Goal: Information Seeking & Learning: Learn about a topic

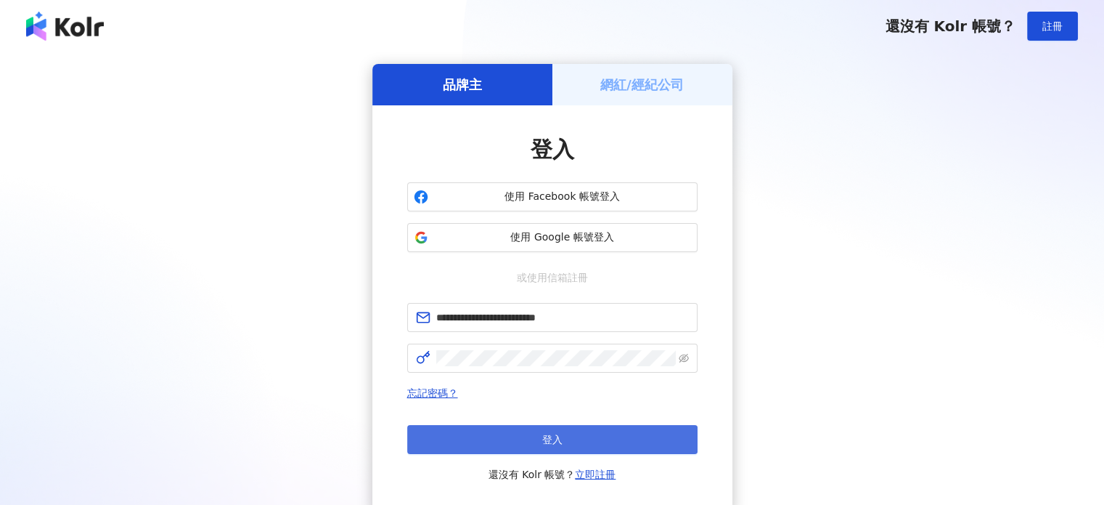
click at [511, 439] on button "登入" at bounding box center [552, 439] width 290 height 29
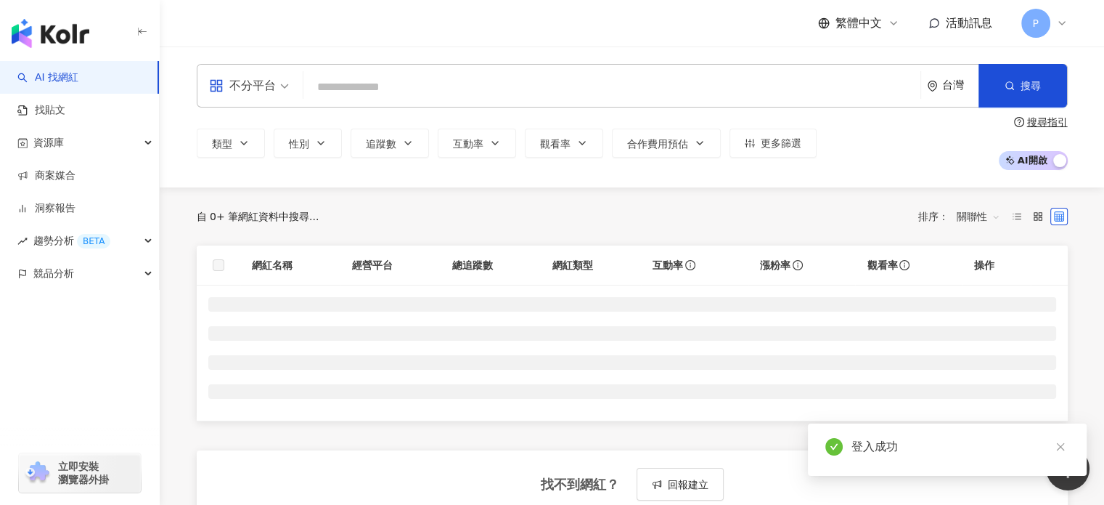
click at [344, 82] on input "search" at bounding box center [611, 87] width 605 height 28
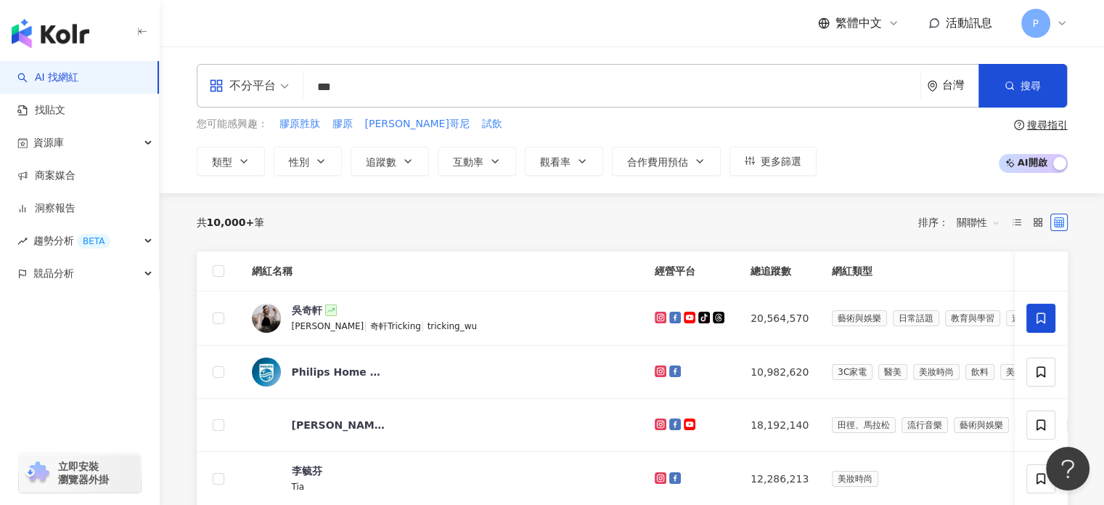
type input "***"
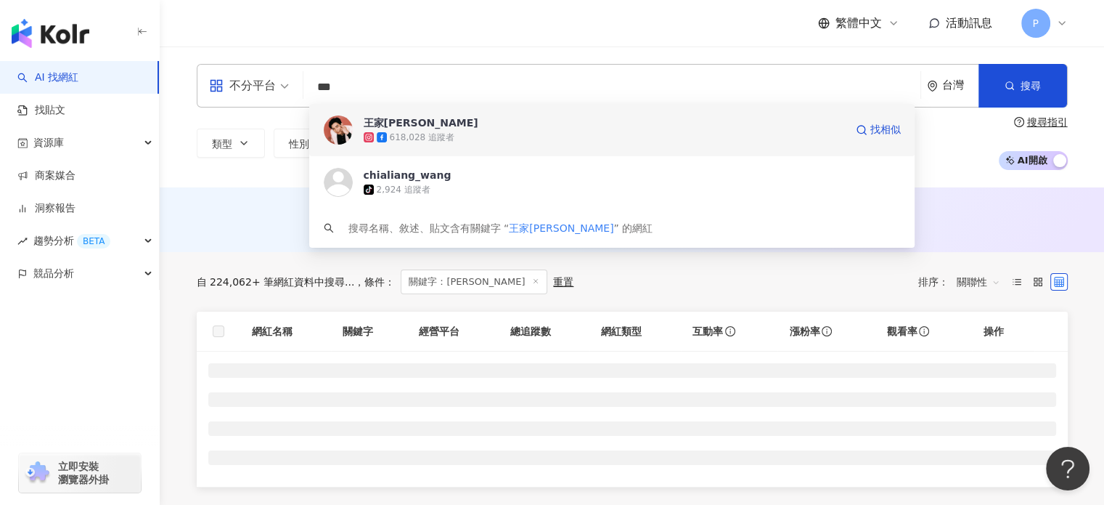
click at [401, 136] on div "618,028 追蹤者" at bounding box center [422, 137] width 65 height 12
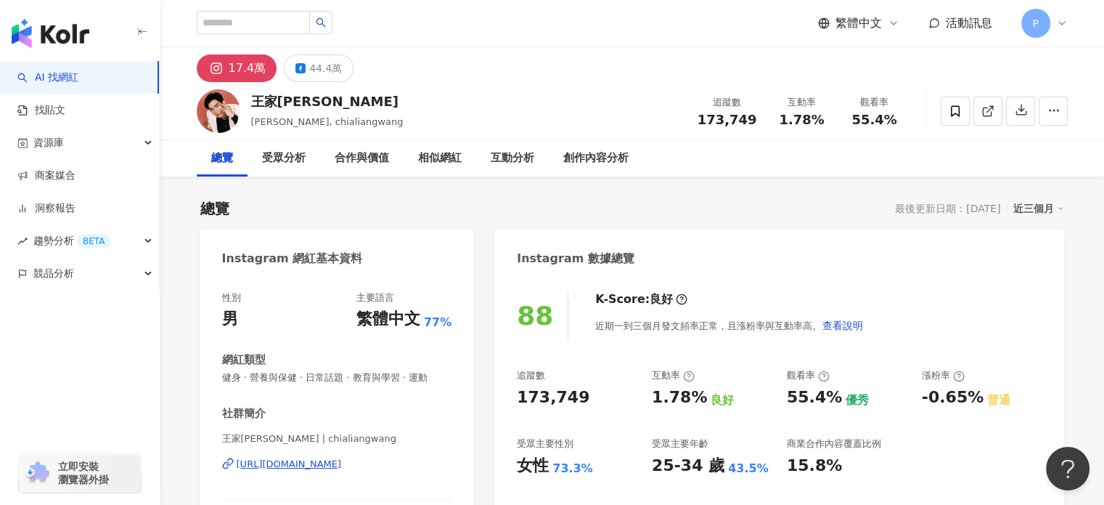
click at [354, 160] on div "合作與價值" at bounding box center [362, 158] width 54 height 17
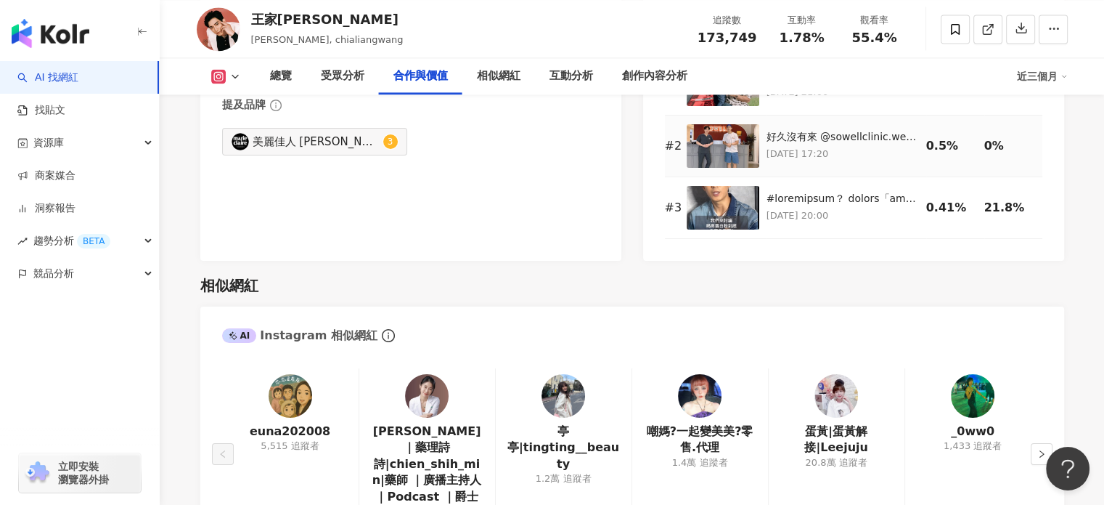
scroll to position [2216, 0]
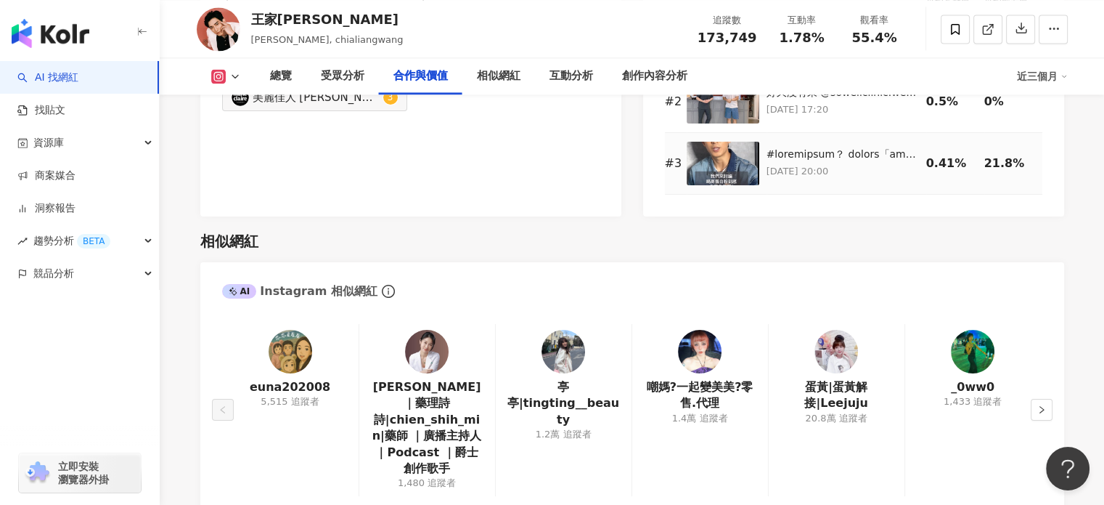
click at [730, 175] on img at bounding box center [723, 164] width 73 height 44
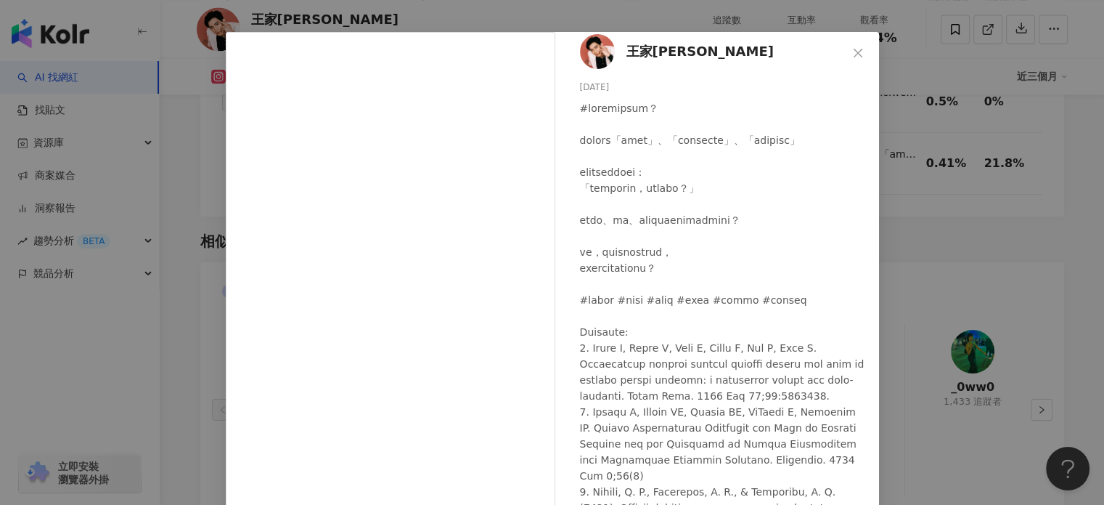
scroll to position [145, 0]
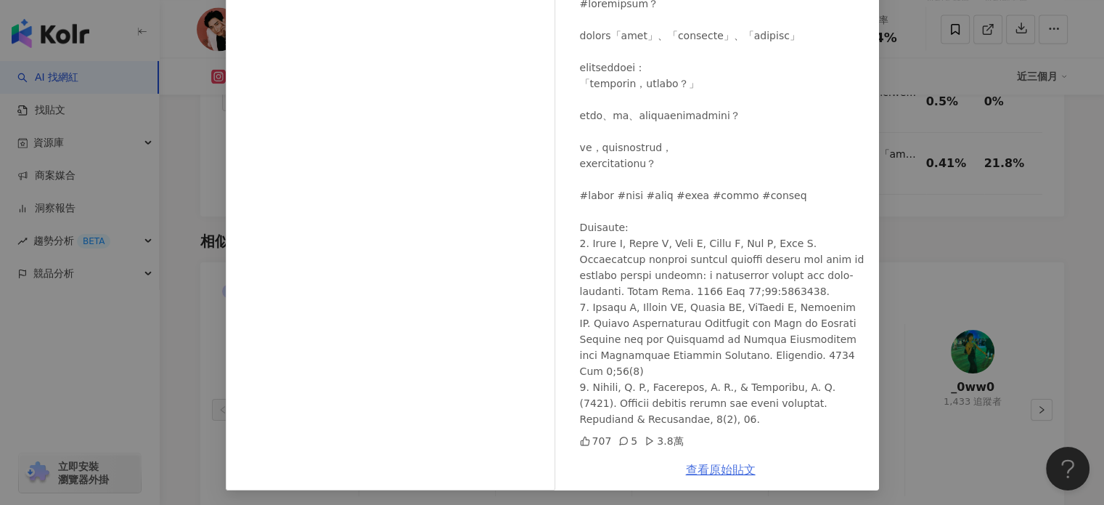
click at [699, 468] on link "查看原始貼文" at bounding box center [721, 469] width 70 height 14
click at [934, 140] on div "王家[PERSON_NAME] [DATE] 707 5 3.8萬 查看原始貼文" at bounding box center [552, 252] width 1104 height 505
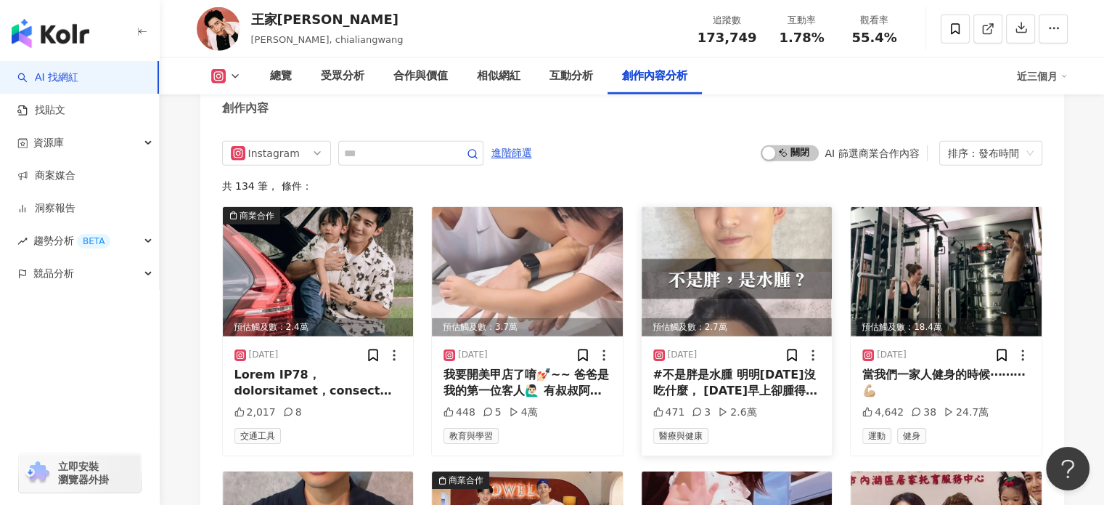
scroll to position [4467, 0]
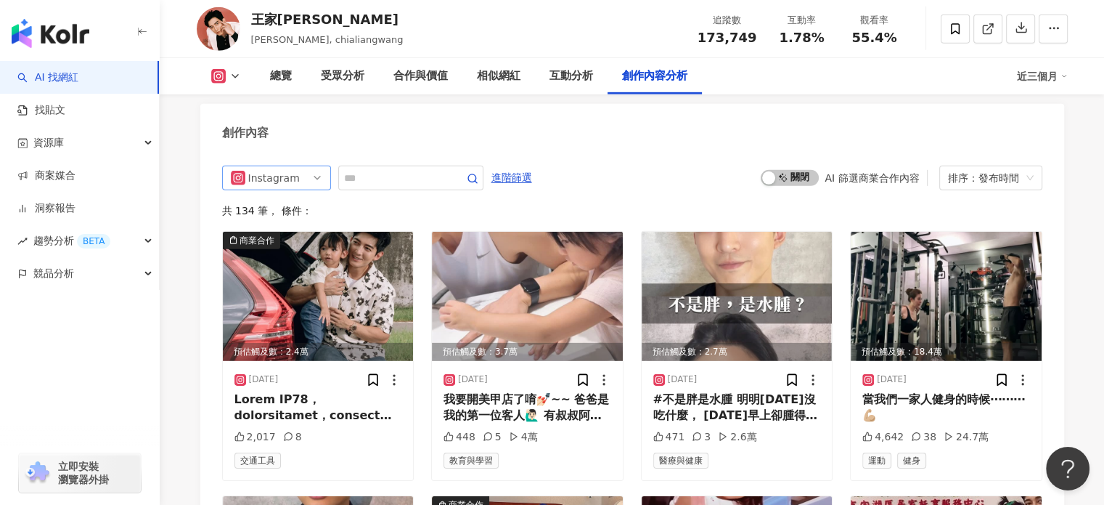
click at [311, 179] on span "Instagram" at bounding box center [276, 177] width 91 height 23
click at [303, 207] on div "不分平台" at bounding box center [277, 208] width 86 height 16
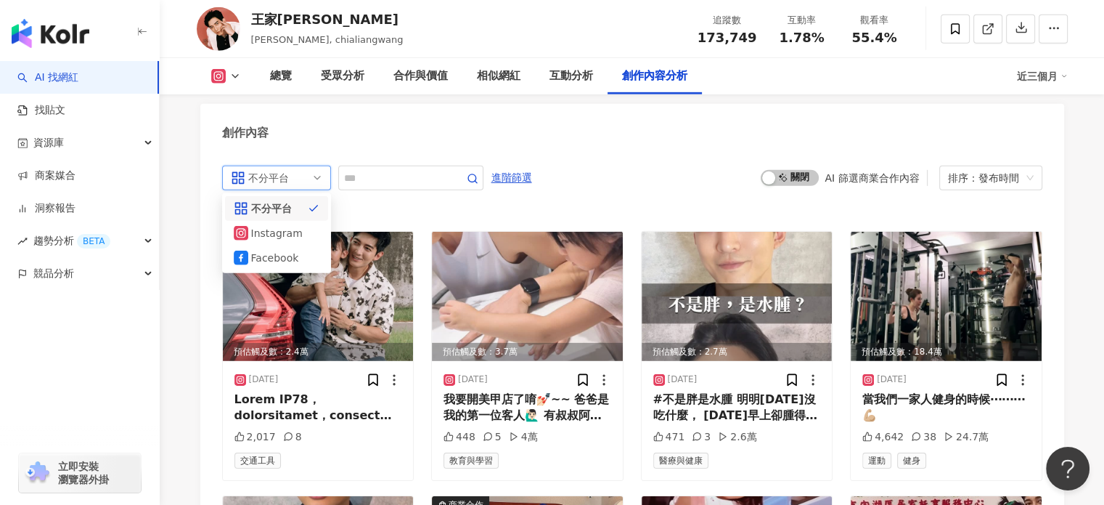
click at [295, 205] on div "共 134 筆 ， 條件：" at bounding box center [632, 211] width 820 height 12
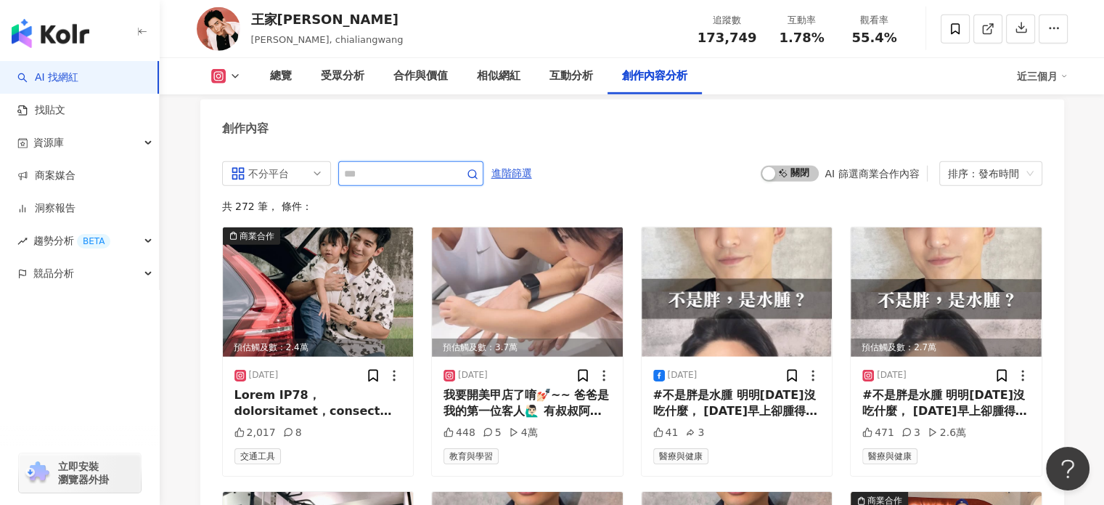
click at [383, 168] on input "text" at bounding box center [395, 173] width 102 height 17
type input "**"
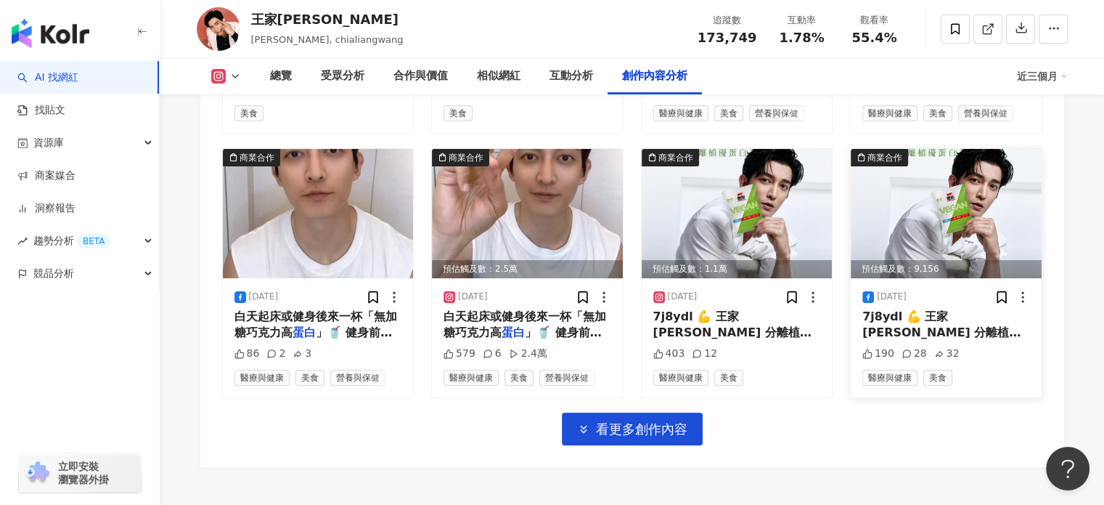
scroll to position [5124, 0]
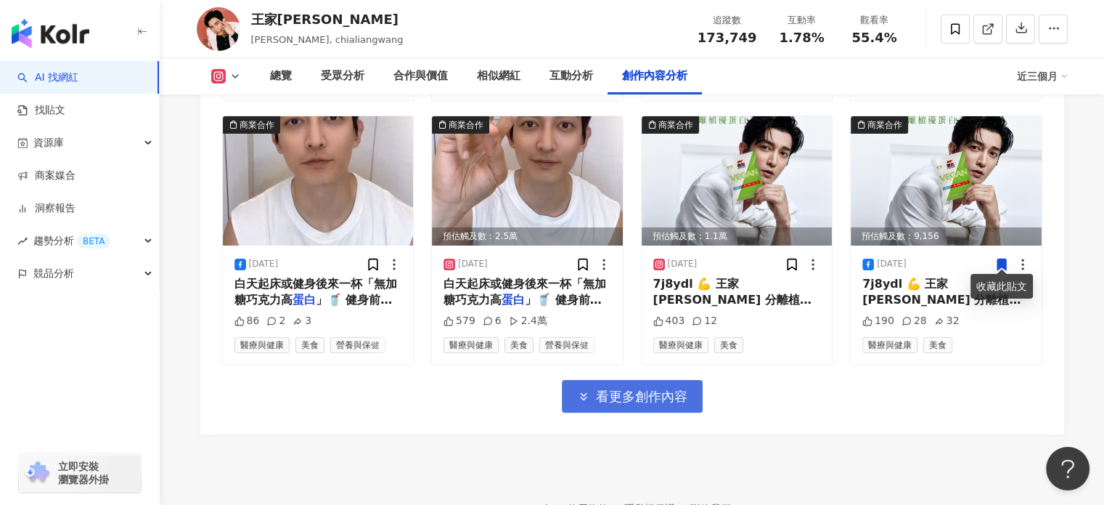
click at [629, 396] on span "看更多創作內容" at bounding box center [641, 396] width 91 height 16
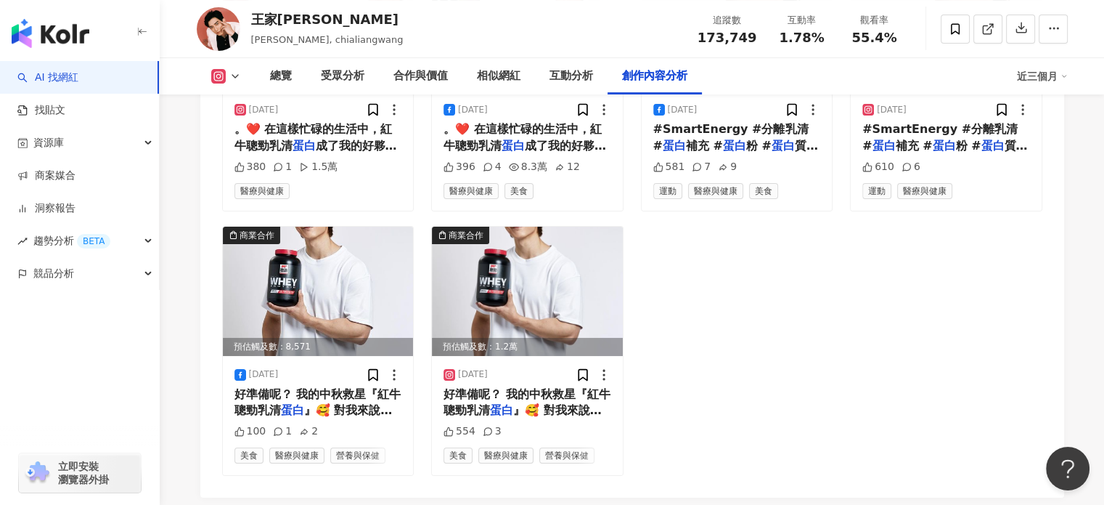
scroll to position [5735, 0]
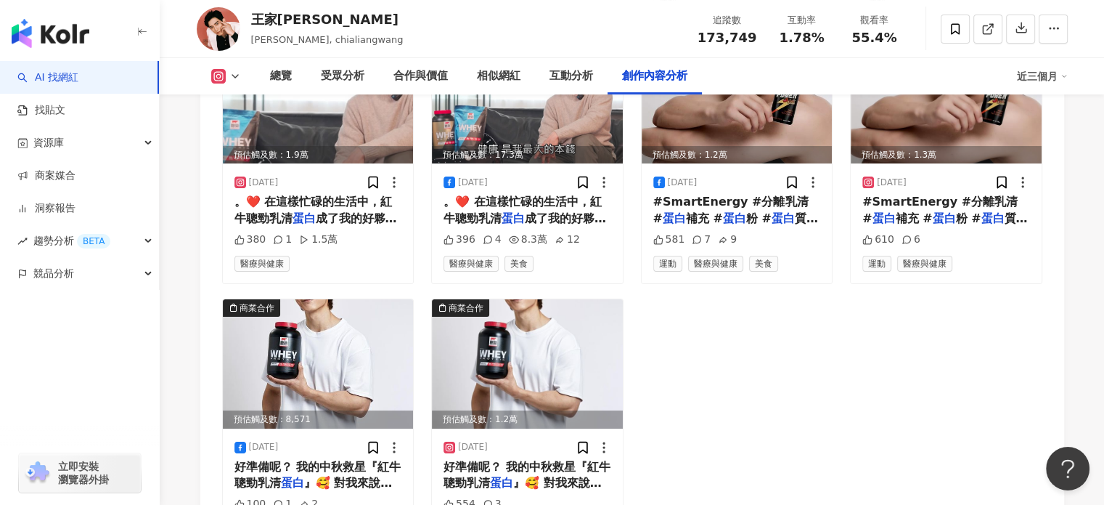
drag, startPoint x: 329, startPoint y: 356, endPoint x: 848, endPoint y: 367, distance: 519.1
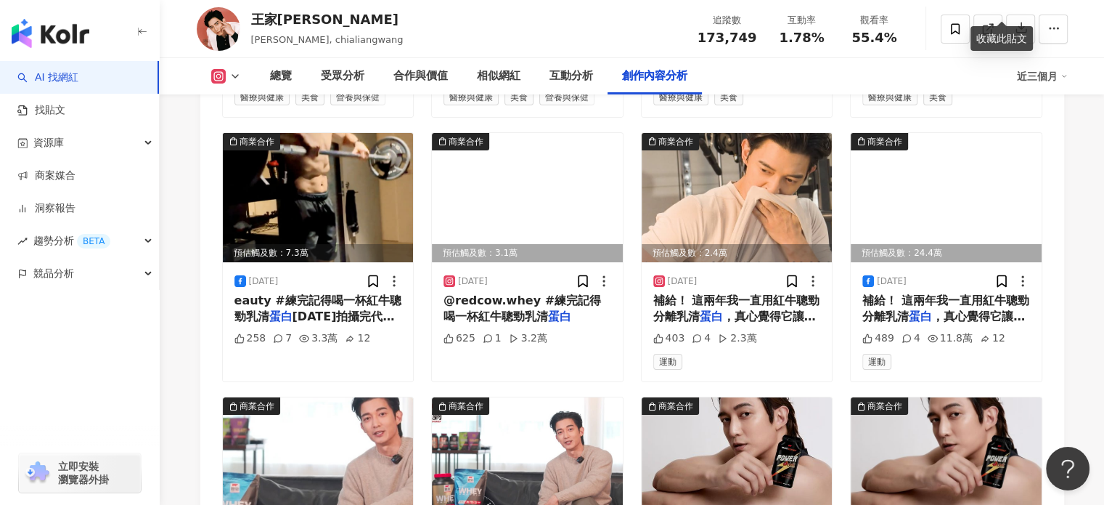
scroll to position [5662, 0]
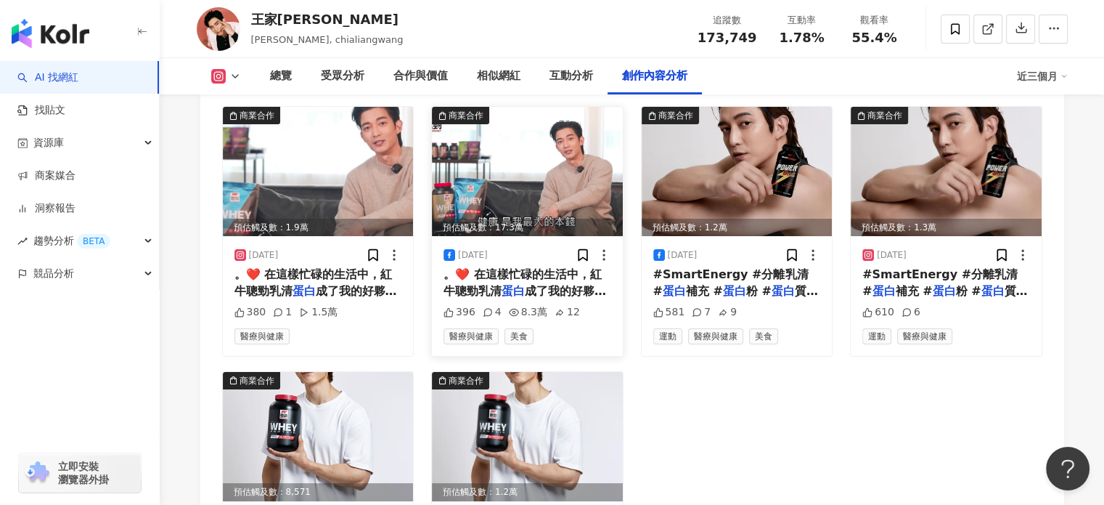
drag, startPoint x: 519, startPoint y: 282, endPoint x: 485, endPoint y: 281, distance: 34.1
click at [485, 281] on span "。❤️ 在這樣忙碌的生活中，紅牛聰勁乳清" at bounding box center [523, 282] width 158 height 30
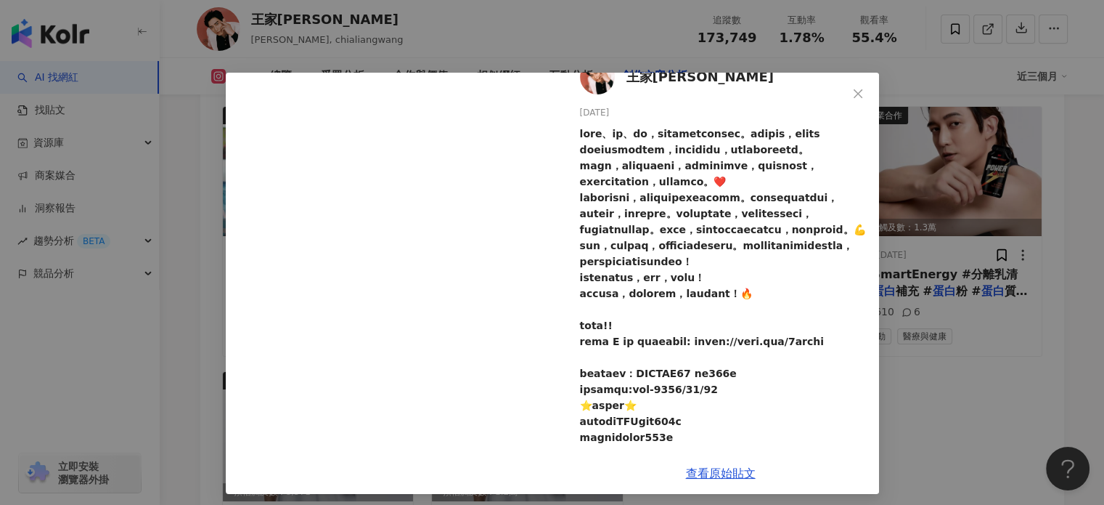
scroll to position [0, 0]
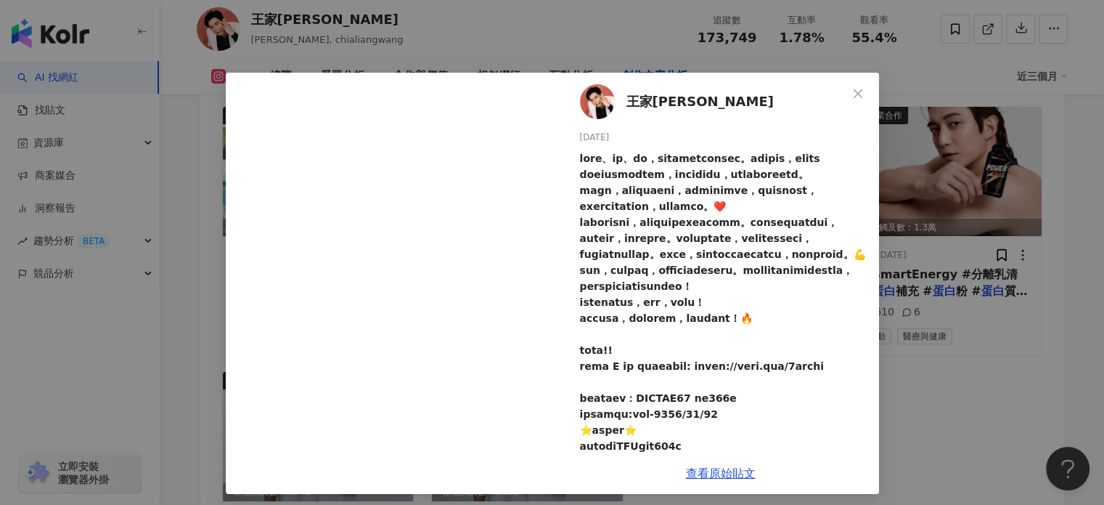
click at [854, 91] on icon "close" at bounding box center [858, 93] width 9 height 9
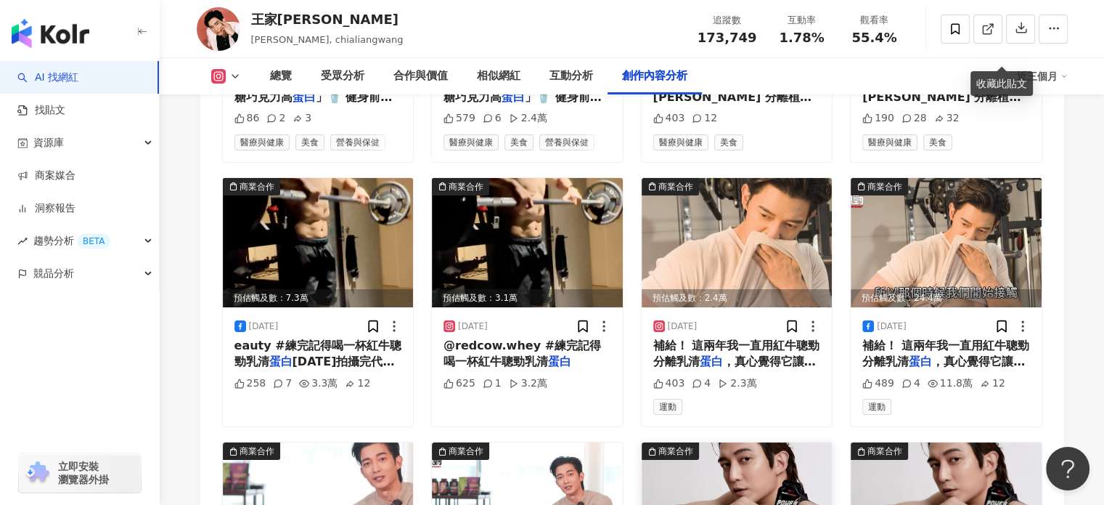
scroll to position [5299, 0]
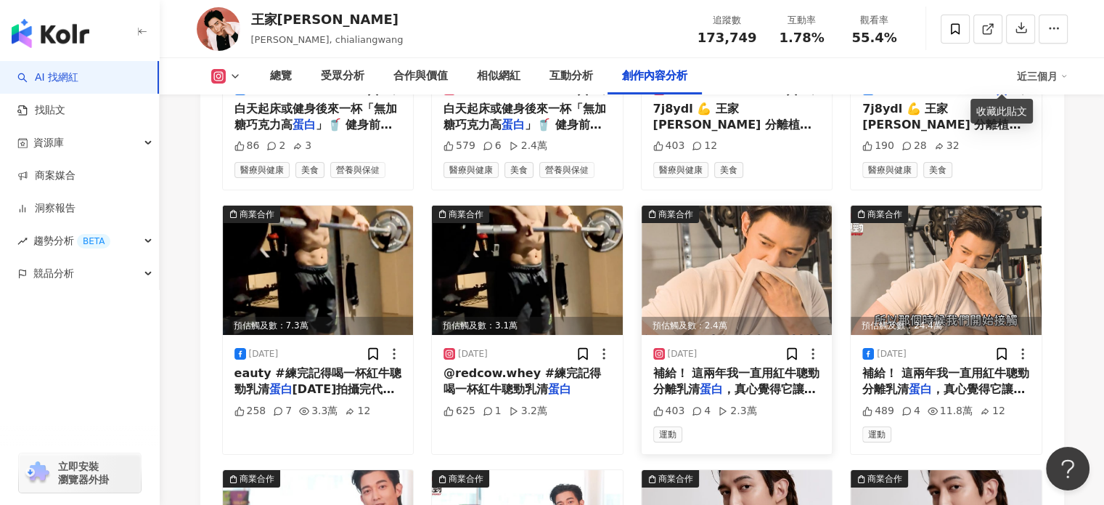
click at [741, 253] on img at bounding box center [737, 269] width 191 height 129
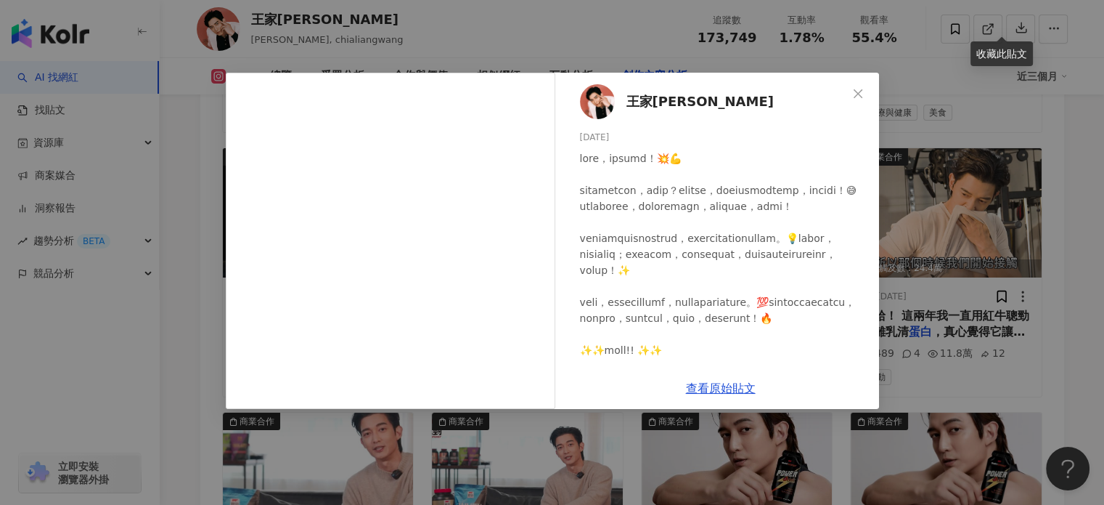
scroll to position [5372, 0]
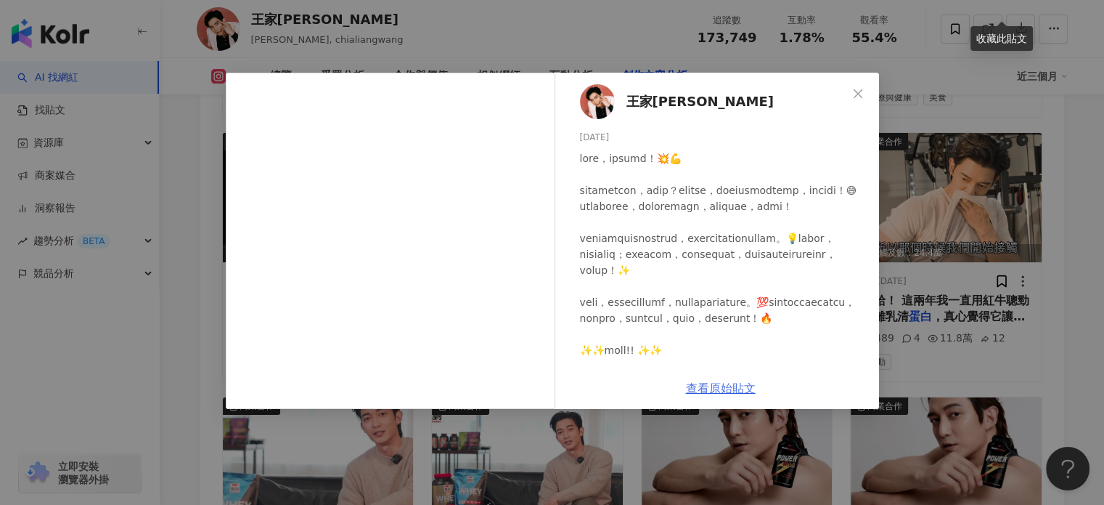
click at [709, 388] on link "查看原始貼文" at bounding box center [721, 388] width 70 height 14
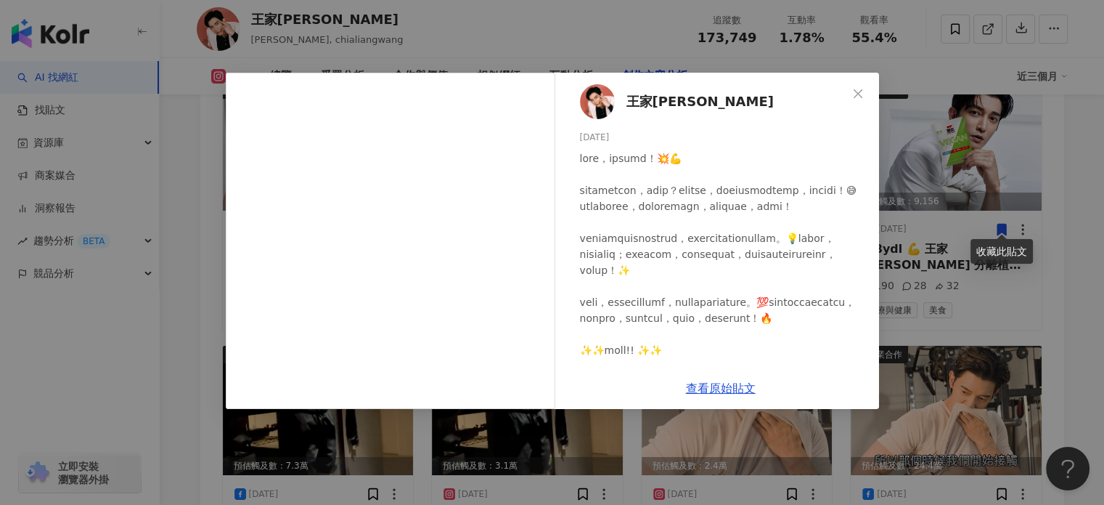
scroll to position [5154, 0]
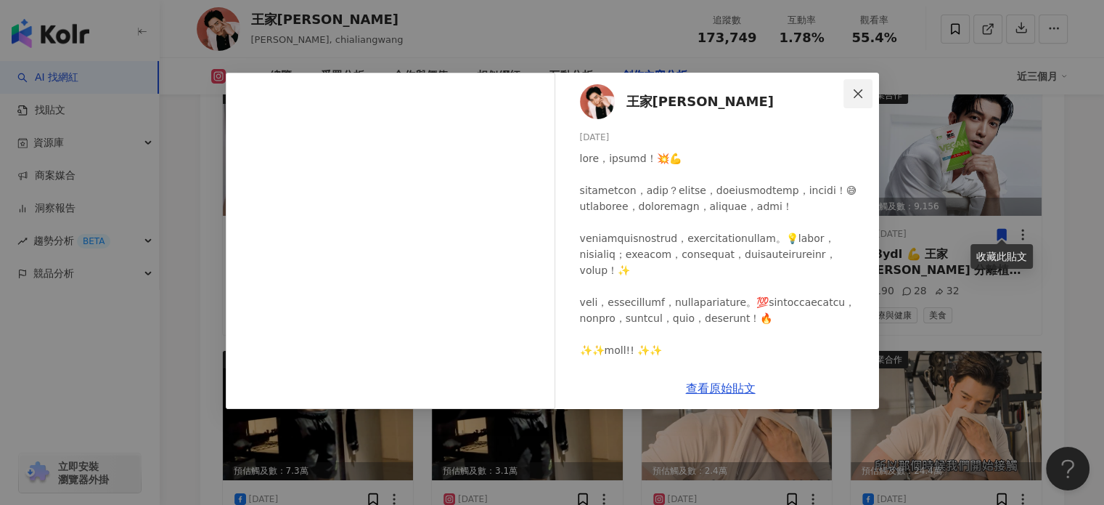
click at [852, 88] on span "Close" at bounding box center [858, 94] width 29 height 12
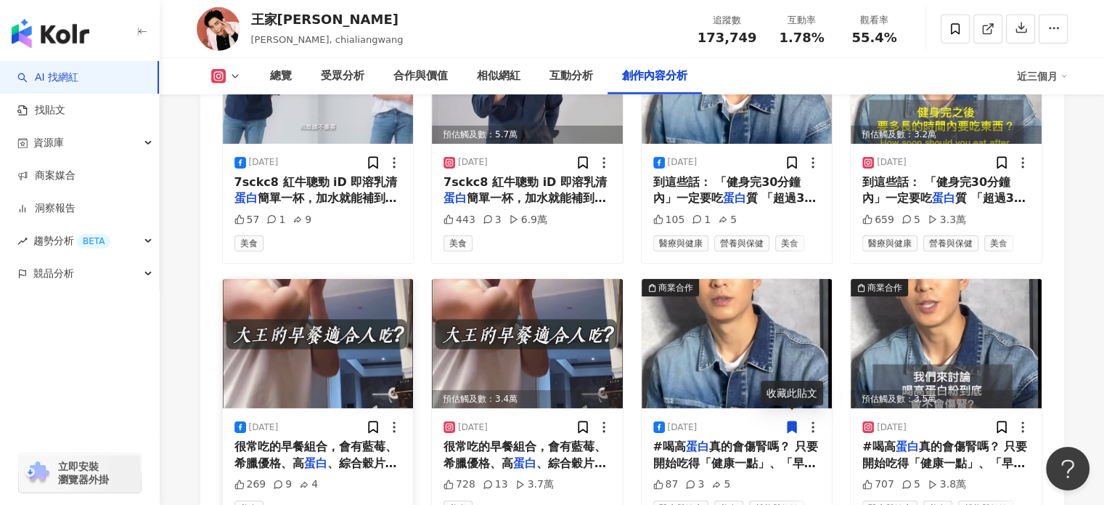
scroll to position [4719, 0]
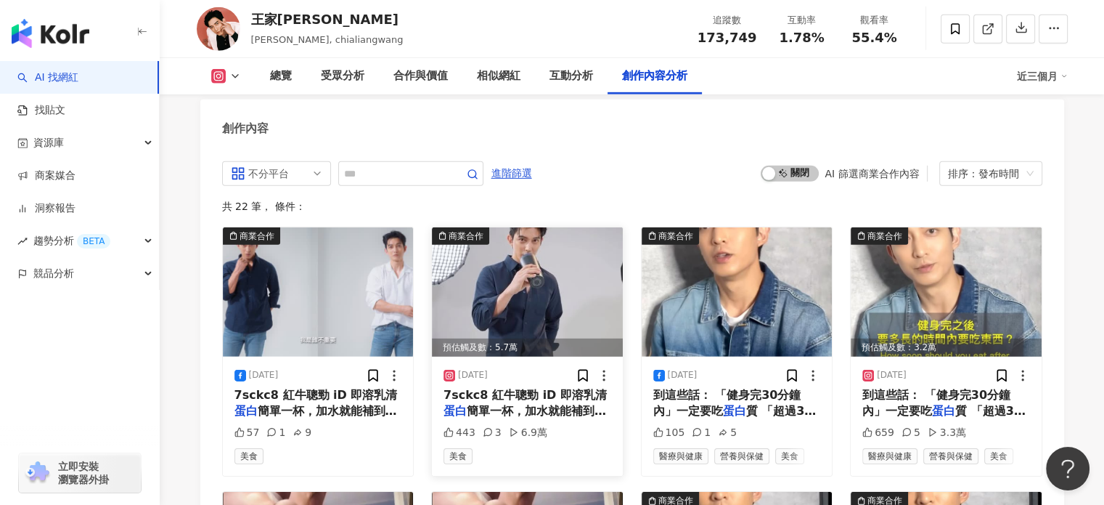
scroll to position [4616, 0]
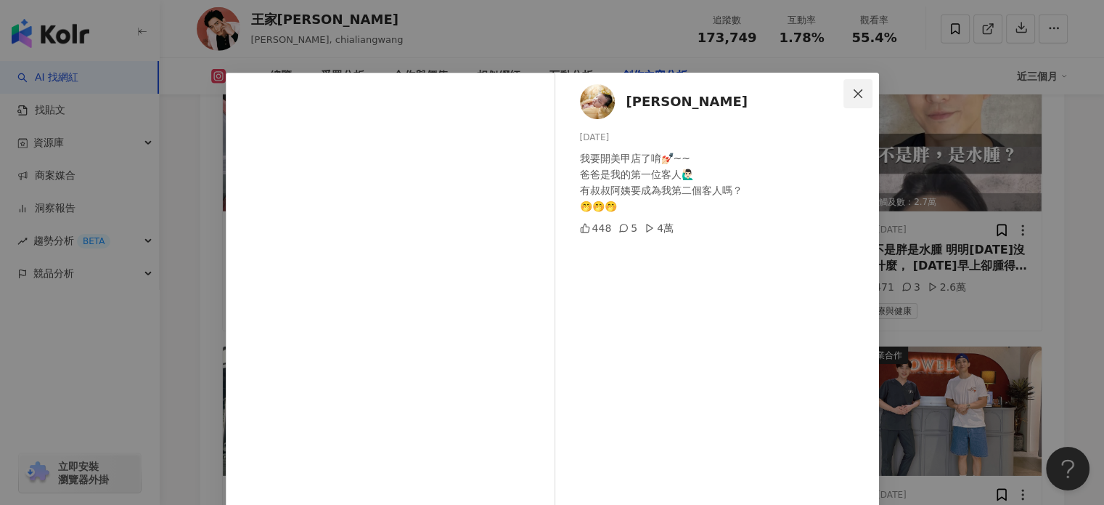
click at [862, 92] on span "Close" at bounding box center [858, 94] width 29 height 12
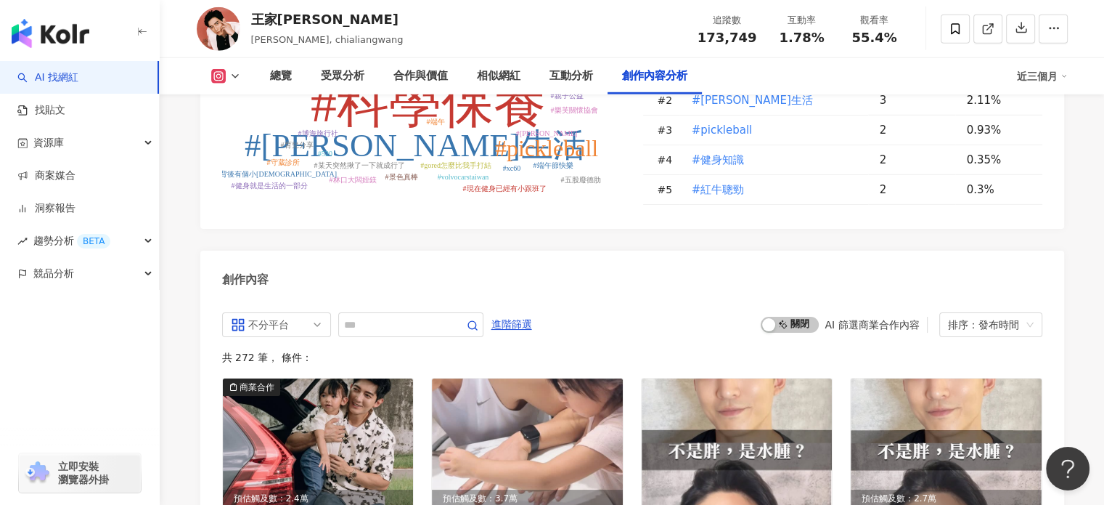
scroll to position [4398, 0]
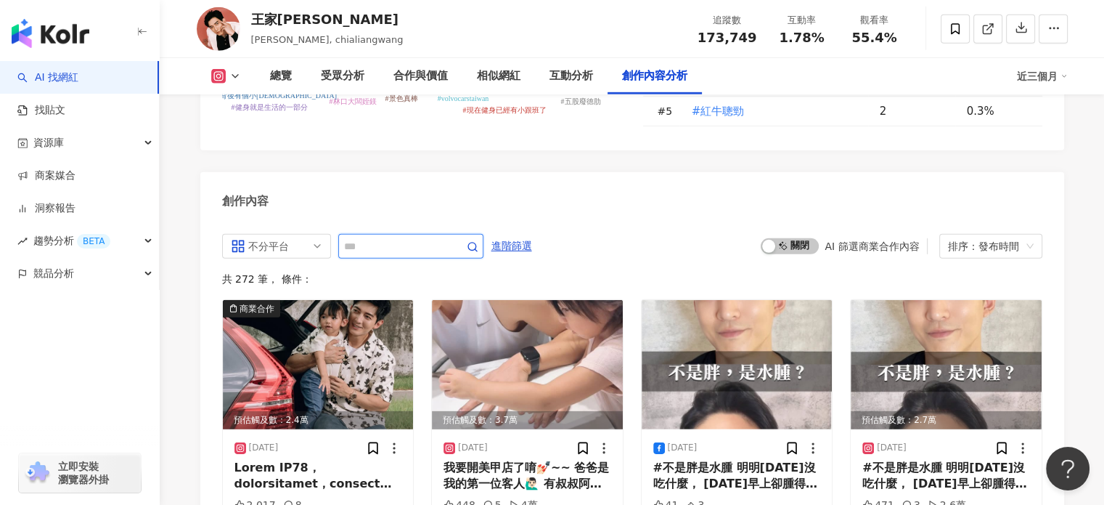
click at [392, 243] on input "text" at bounding box center [395, 245] width 102 height 17
type input "**"
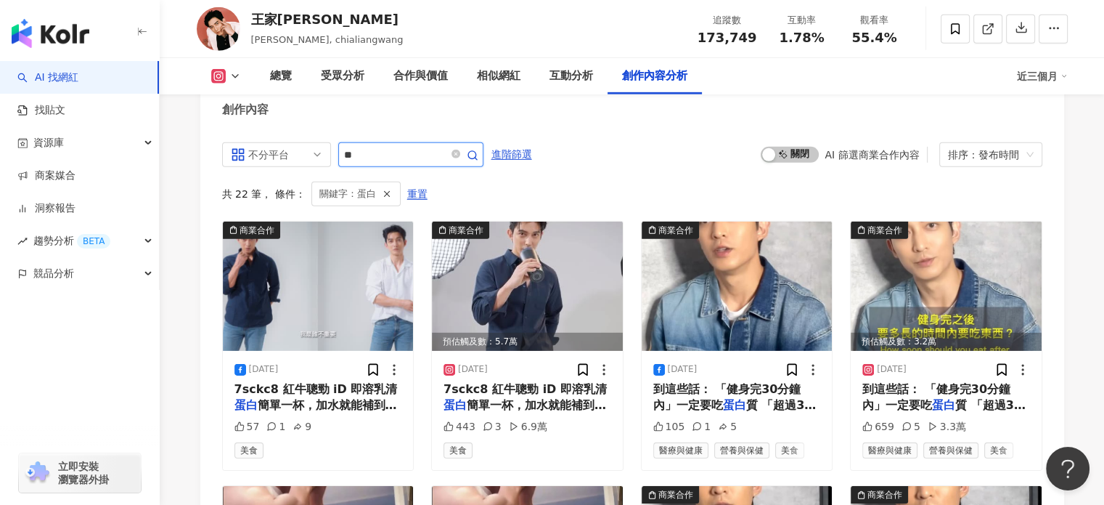
scroll to position [4616, 0]
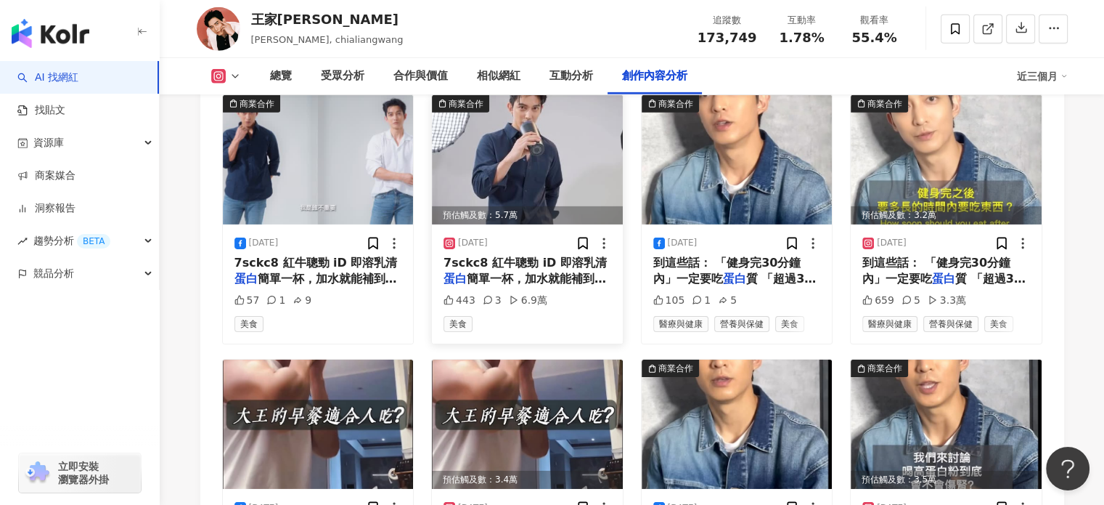
click at [513, 261] on span "7sckc8 紅牛聰勁 iD 即溶乳清" at bounding box center [525, 263] width 163 height 14
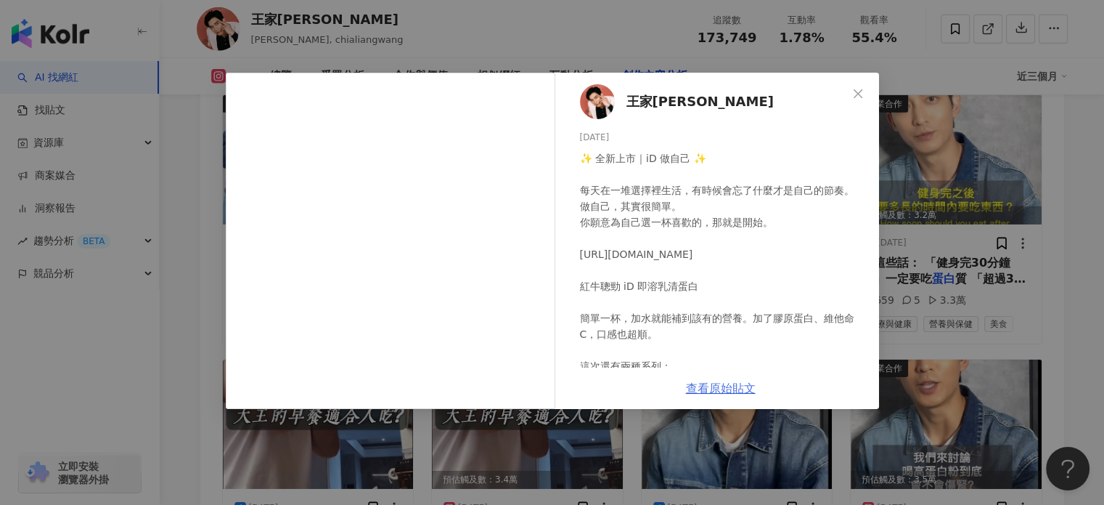
click at [723, 391] on link "查看原始貼文" at bounding box center [721, 388] width 70 height 14
click at [860, 93] on icon "close" at bounding box center [858, 94] width 12 height 12
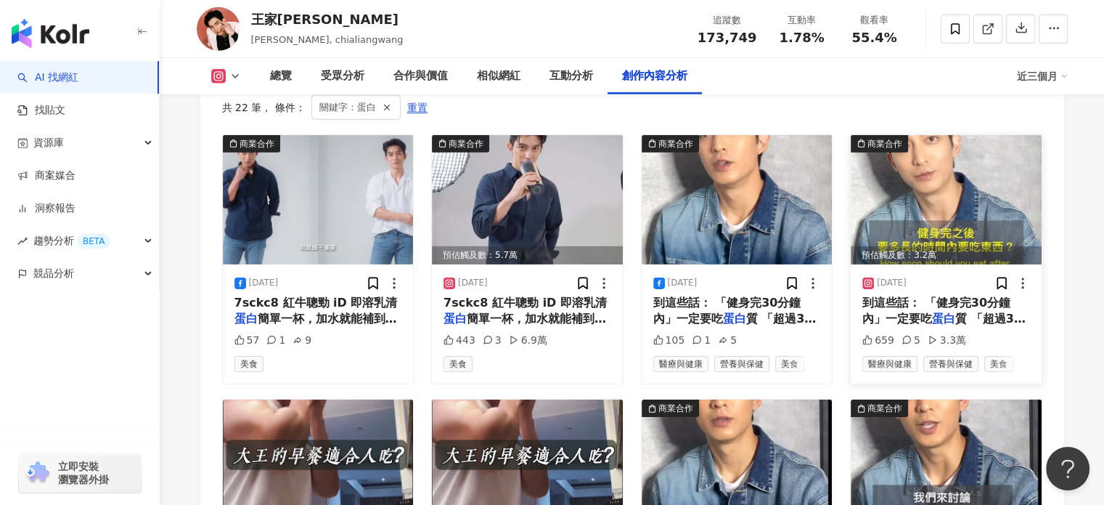
scroll to position [4471, 0]
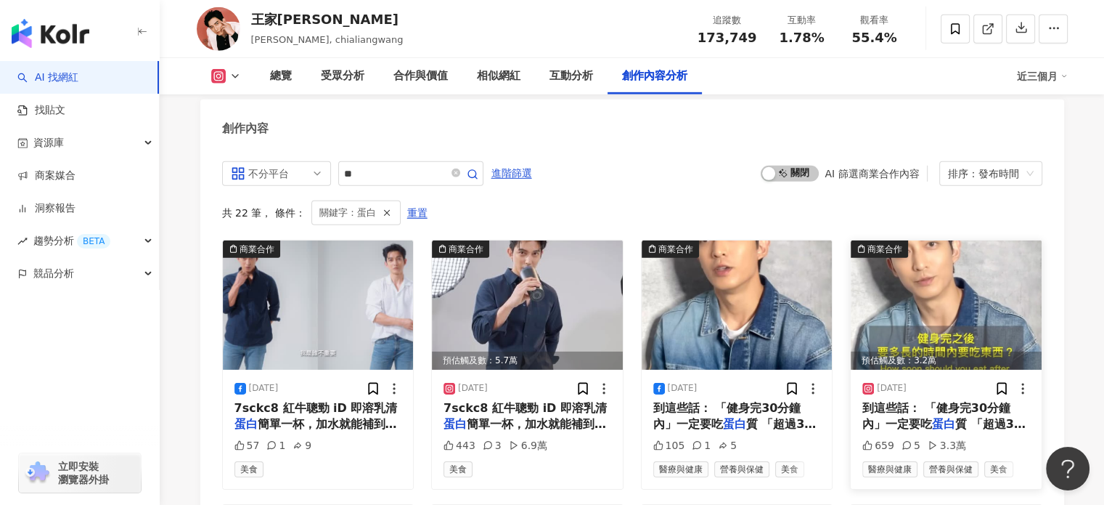
click at [929, 300] on img at bounding box center [946, 304] width 191 height 129
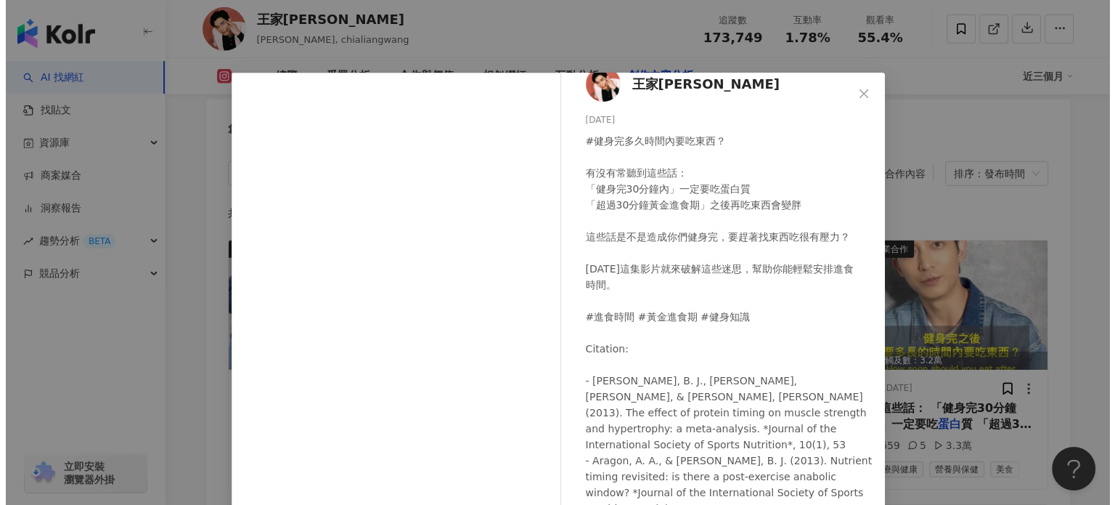
scroll to position [25, 0]
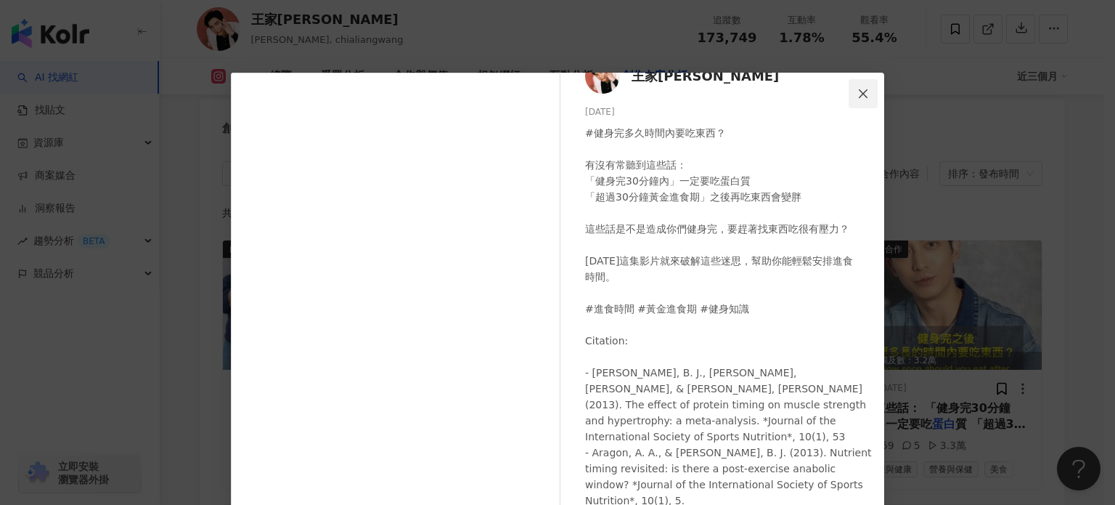
click at [859, 94] on icon "close" at bounding box center [863, 93] width 9 height 9
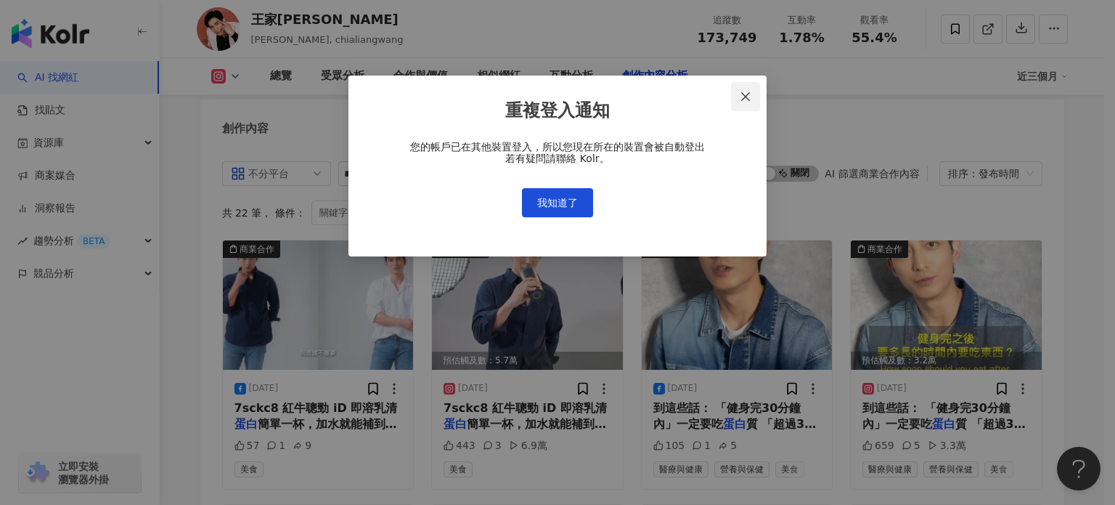
click at [747, 94] on icon "close" at bounding box center [746, 97] width 12 height 12
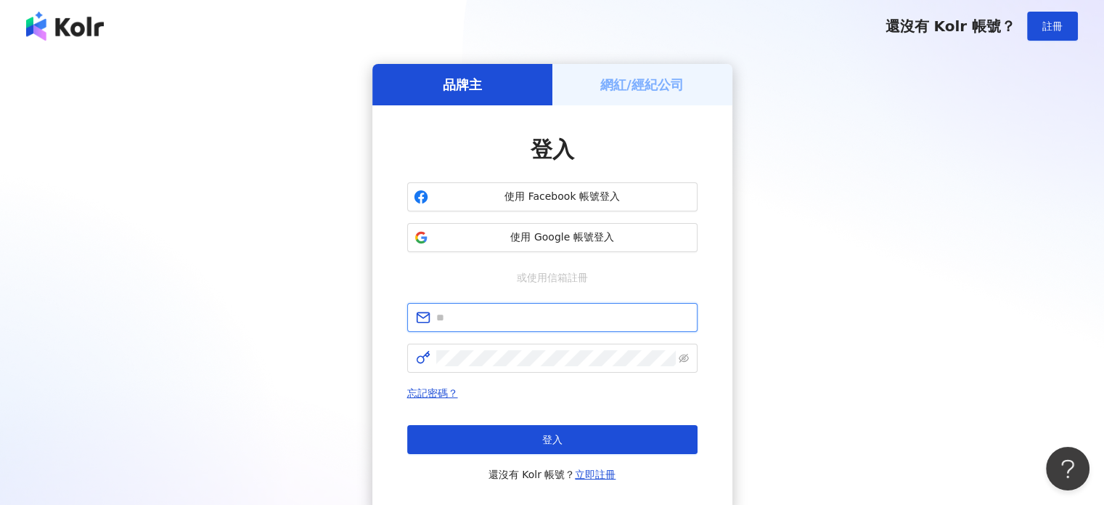
type input "**********"
